Goal: Task Accomplishment & Management: Manage account settings

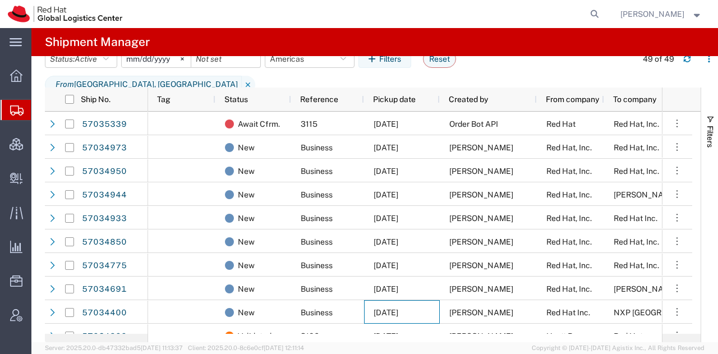
scroll to position [156, 0]
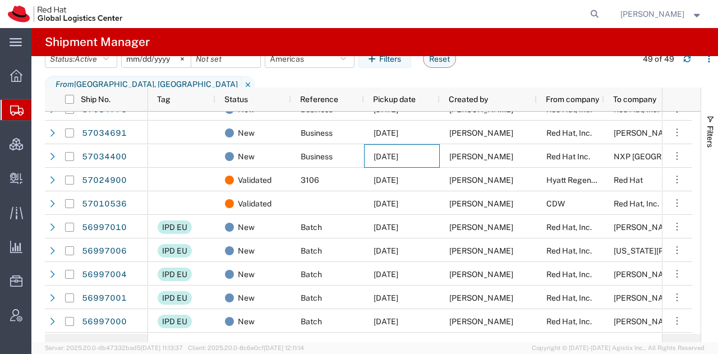
click at [695, 13] on strong "button" at bounding box center [698, 14] width 10 height 4
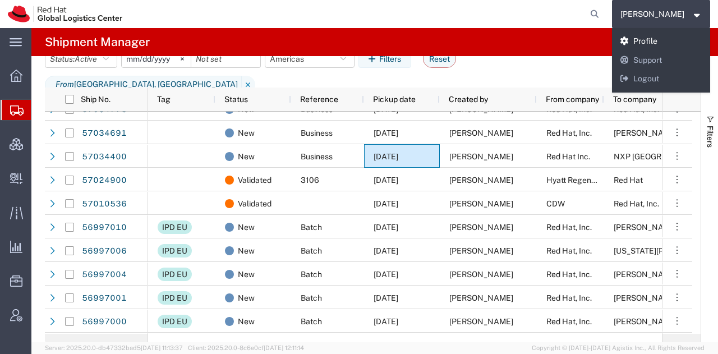
click at [666, 35] on link "Profile" at bounding box center [661, 41] width 99 height 19
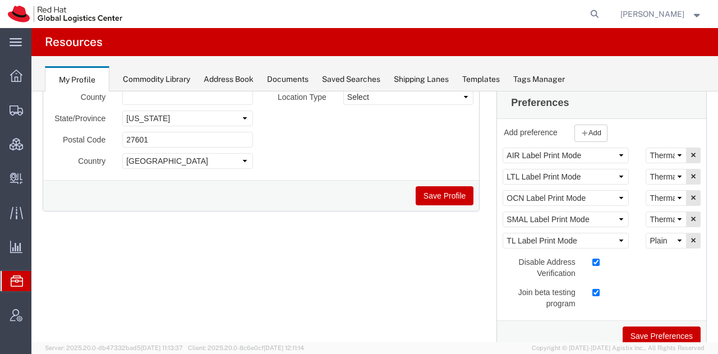
scroll to position [181, 0]
click at [663, 214] on select "Select Plain Thermal" at bounding box center [666, 219] width 41 height 16
select select "Plain"
click at [646, 211] on select "Select Plain Thermal" at bounding box center [666, 219] width 41 height 16
click at [651, 336] on button "Save Preferences" at bounding box center [662, 335] width 78 height 19
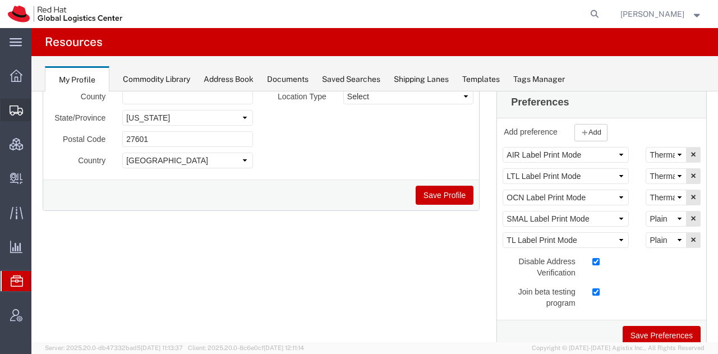
click at [0, 0] on span "Shipment Manager" at bounding box center [0, 0] width 0 height 0
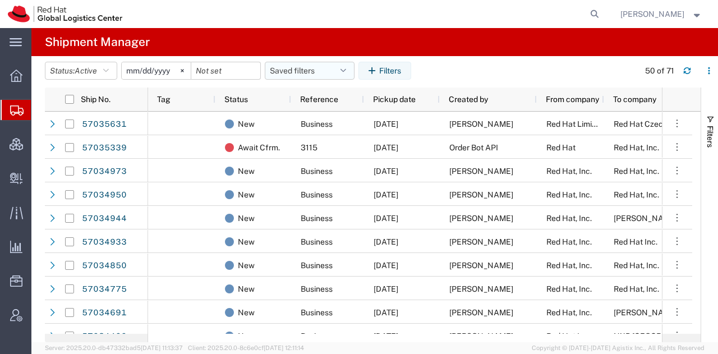
click at [344, 68] on button "Saved filters" at bounding box center [310, 71] width 90 height 18
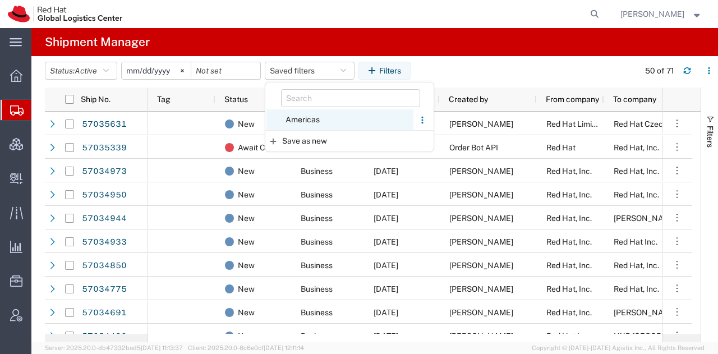
click at [322, 116] on span "Americas" at bounding box center [340, 119] width 147 height 21
type input "[DATE]"
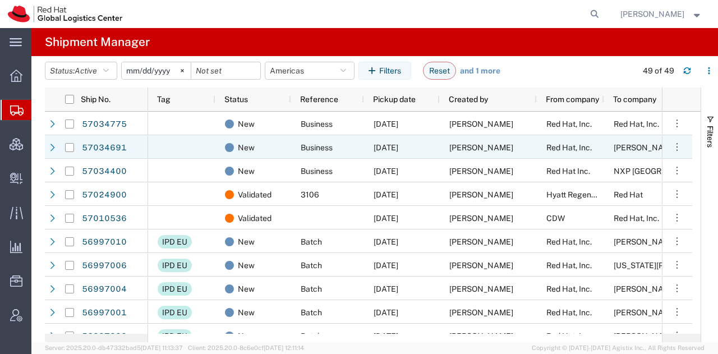
scroll to position [141, 0]
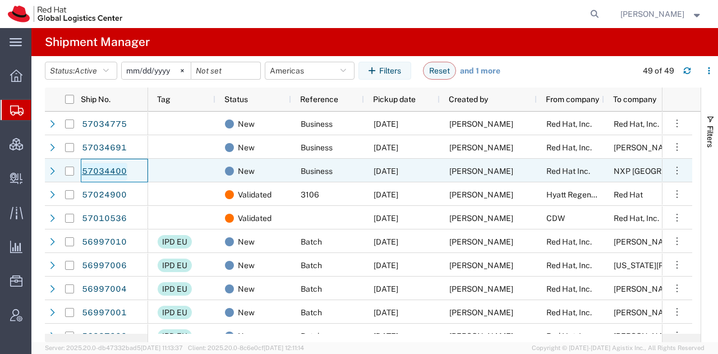
click at [107, 173] on link "57034400" at bounding box center [104, 172] width 46 height 18
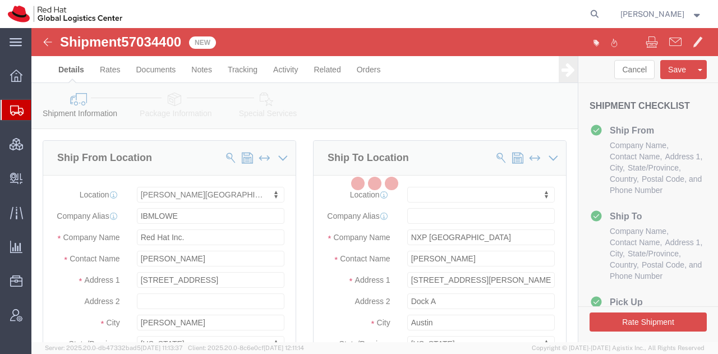
select select "65011"
select select
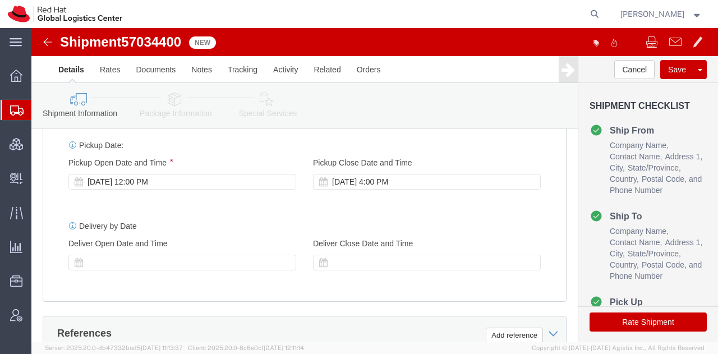
scroll to position [451, 0]
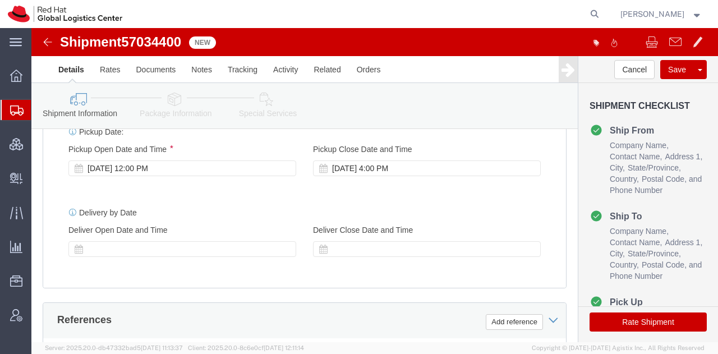
click icon
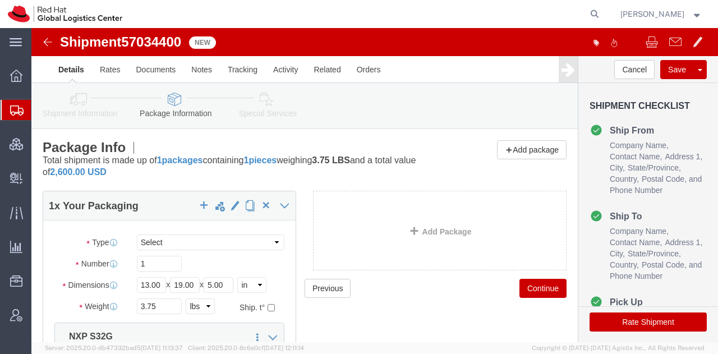
click icon
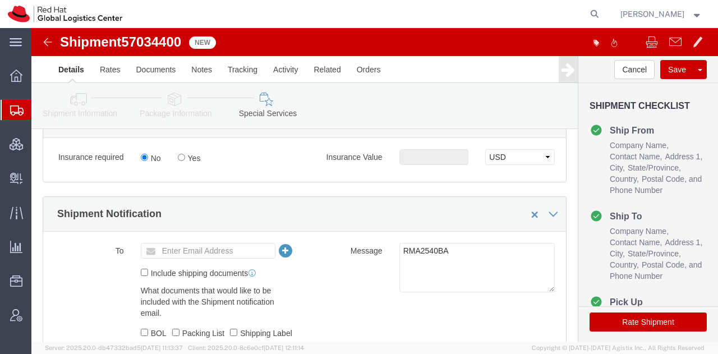
scroll to position [665, 0]
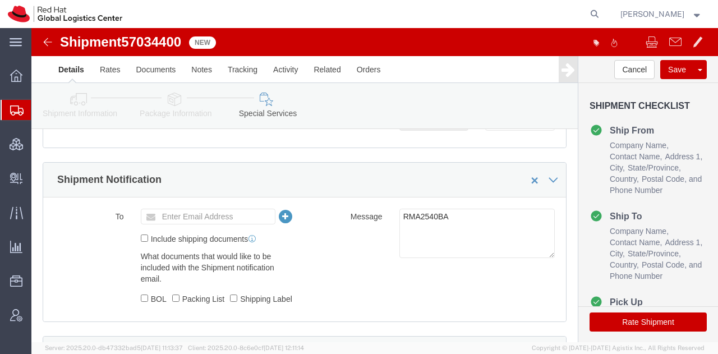
click button "Rate Shipment"
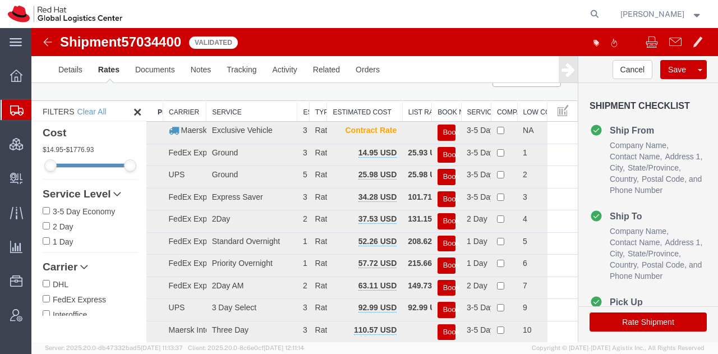
scroll to position [26, 0]
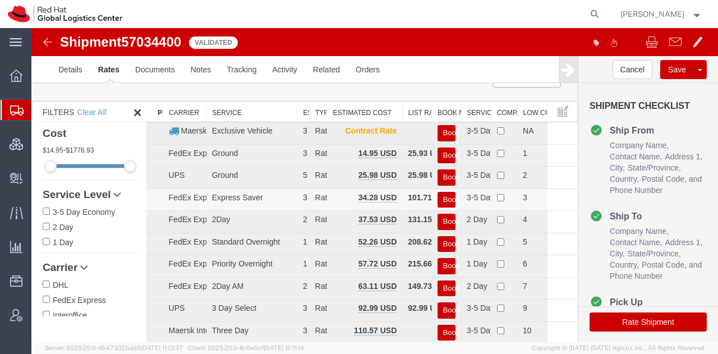
click at [438, 196] on button "Book" at bounding box center [447, 200] width 18 height 16
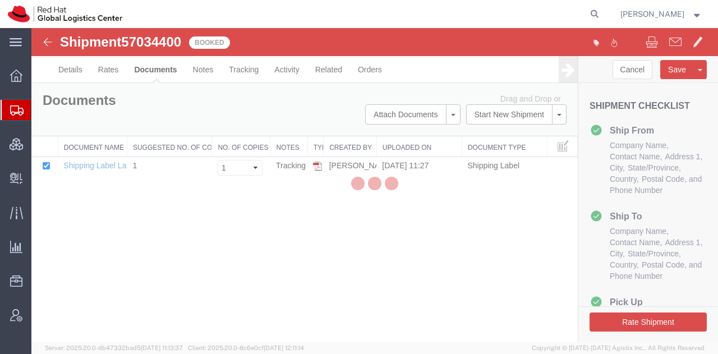
scroll to position [0, 0]
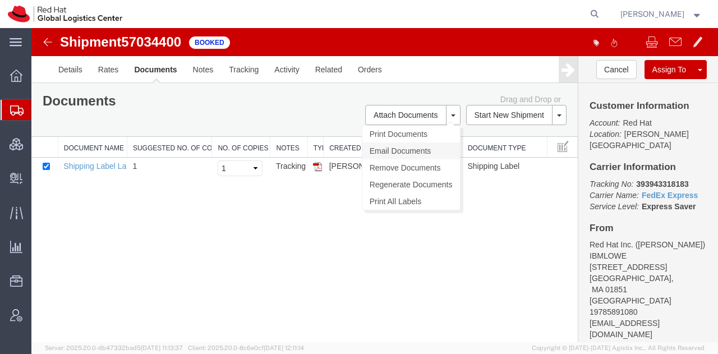
click at [396, 147] on link "Email Documents" at bounding box center [412, 151] width 98 height 17
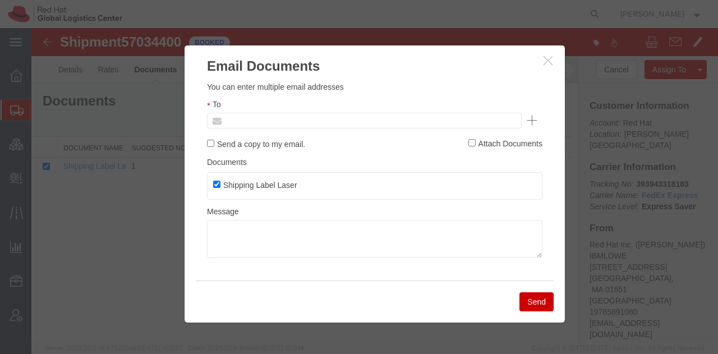
click at [323, 121] on input "text" at bounding box center [288, 120] width 131 height 15
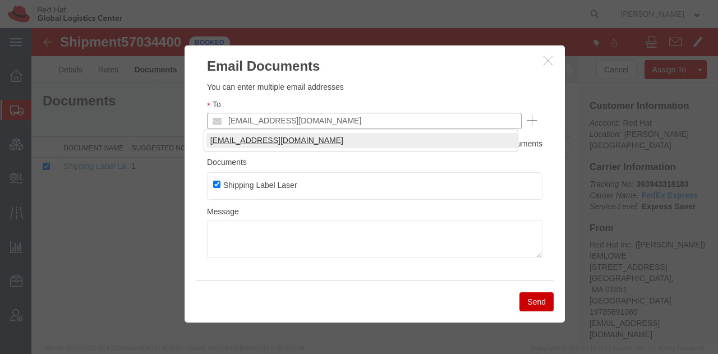
type input "[EMAIL_ADDRESS][DOMAIN_NAME]"
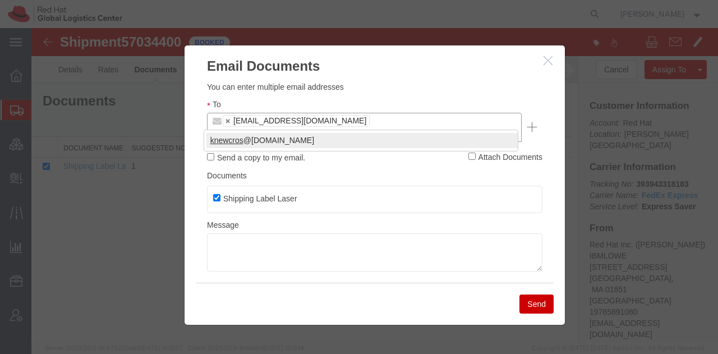
type input "knewcros"
type input "kgly"
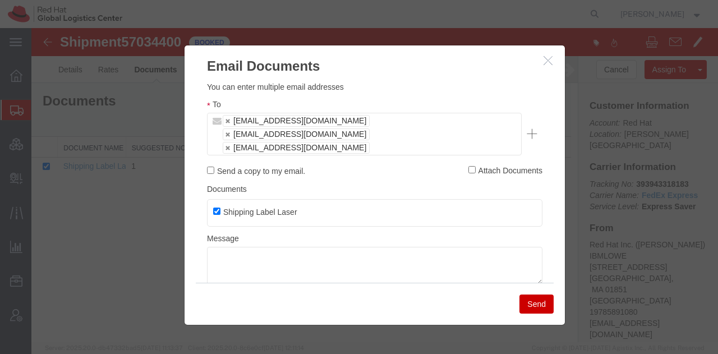
click at [532, 304] on button "Send" at bounding box center [537, 304] width 34 height 19
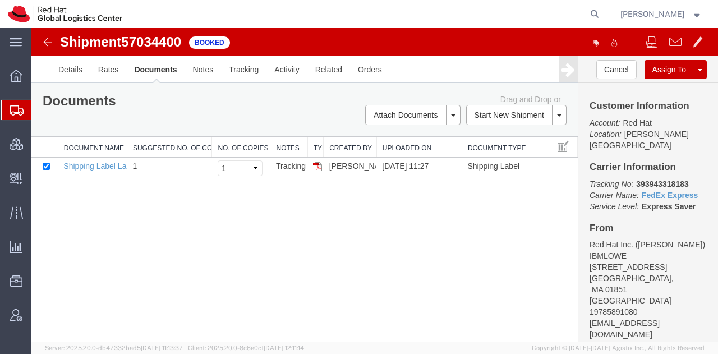
click at [0, 0] on span "Shipment Manager" at bounding box center [0, 0] width 0 height 0
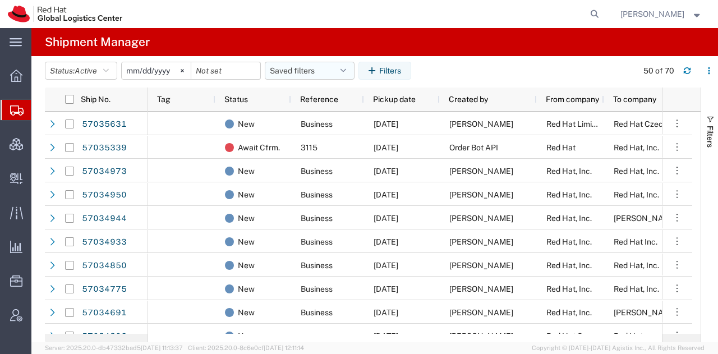
click at [346, 72] on icon "button" at bounding box center [344, 71] width 6 height 8
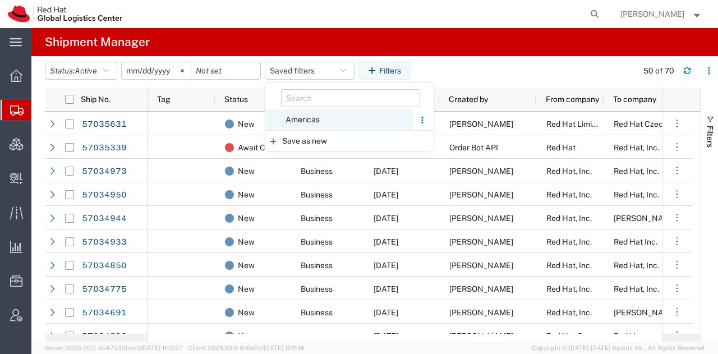
click at [312, 120] on span "Americas" at bounding box center [340, 119] width 147 height 21
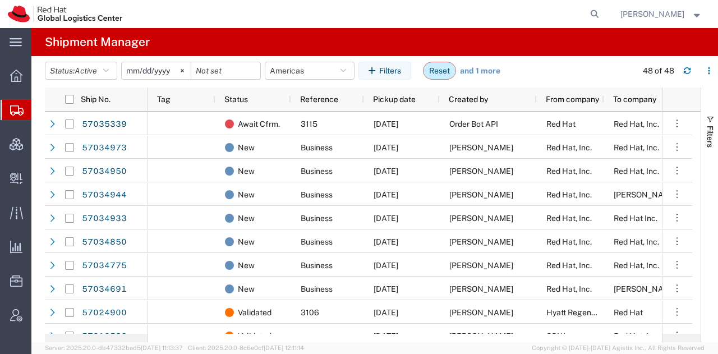
click at [446, 70] on button "Reset" at bounding box center [439, 71] width 33 height 18
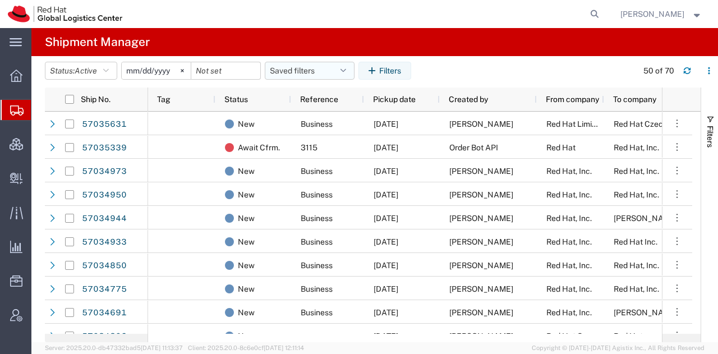
click at [346, 69] on icon "button" at bounding box center [344, 71] width 6 height 8
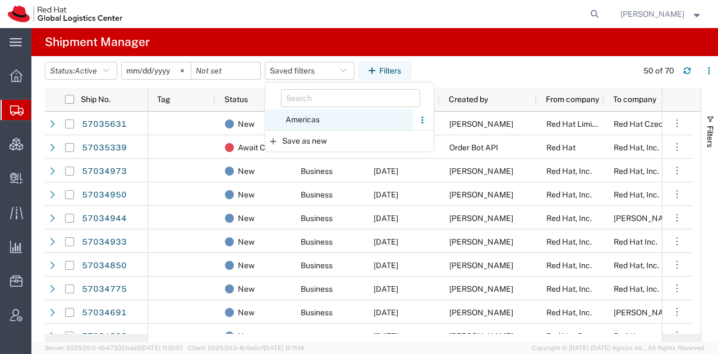
click at [309, 118] on span "Americas" at bounding box center [340, 119] width 147 height 21
type input "[DATE]"
